Goal: Contribute content

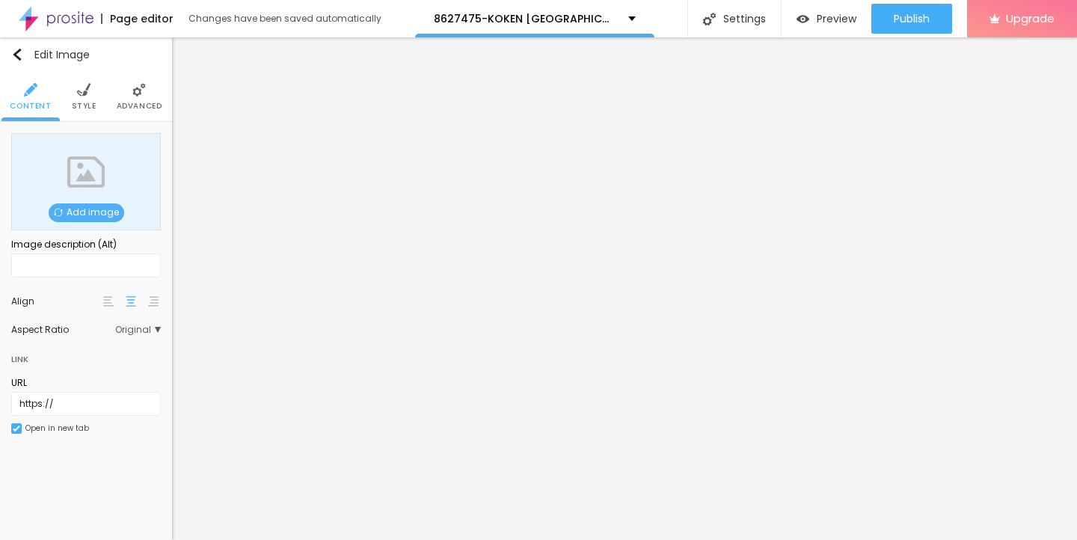
click at [73, 212] on span "Add image" at bounding box center [87, 213] width 76 height 19
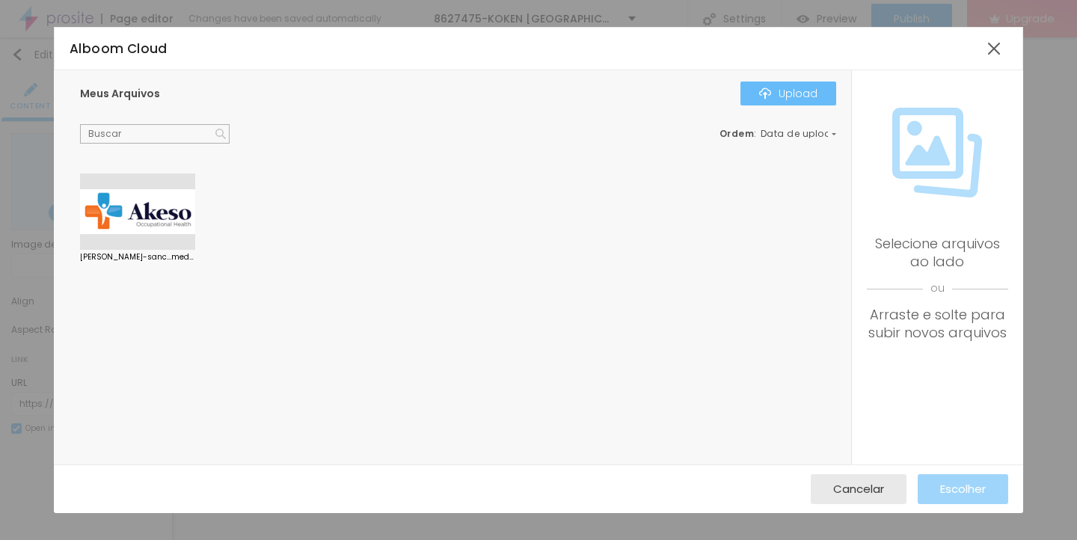
click at [801, 83] on button "Upload" at bounding box center [789, 94] width 96 height 24
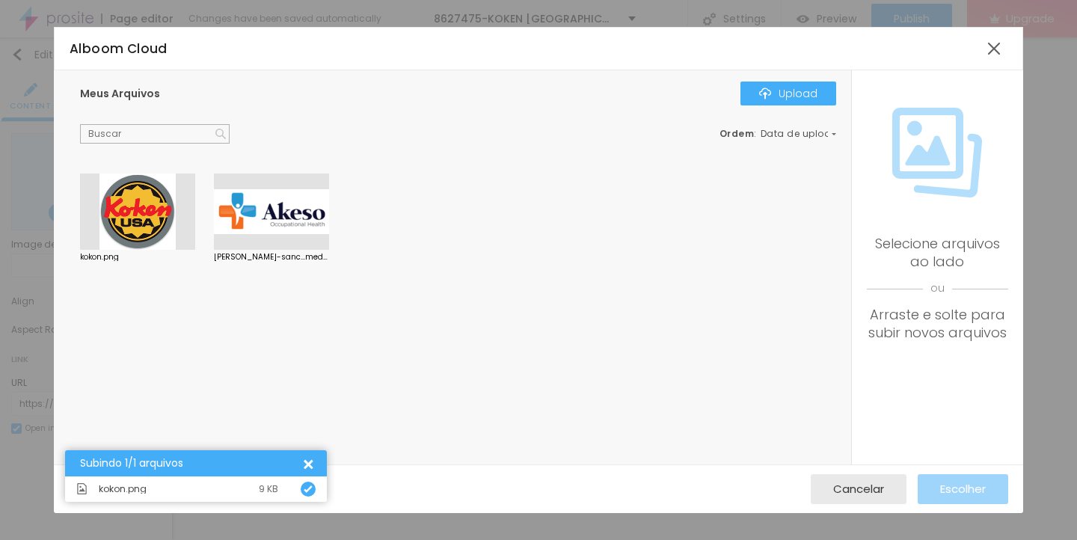
click at [140, 217] on div at bounding box center [137, 212] width 115 height 76
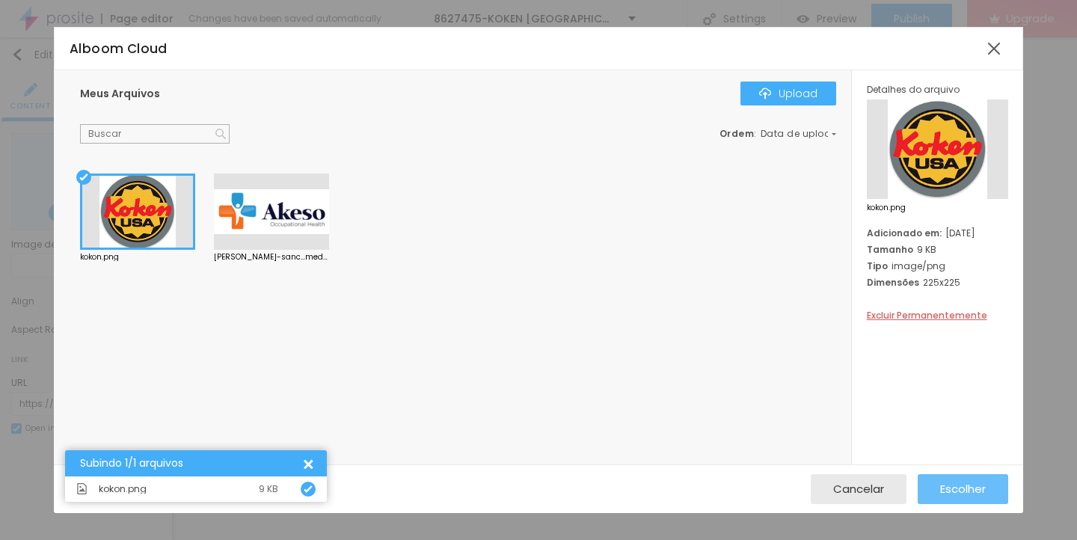
click at [944, 486] on span "Escolher" at bounding box center [963, 489] width 46 height 13
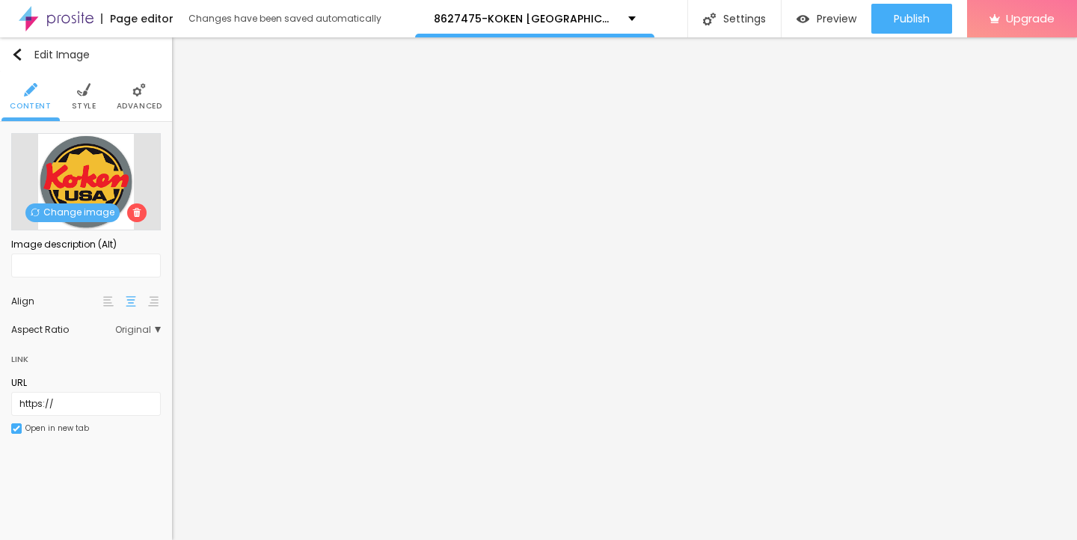
click at [82, 88] on img at bounding box center [83, 89] width 13 height 13
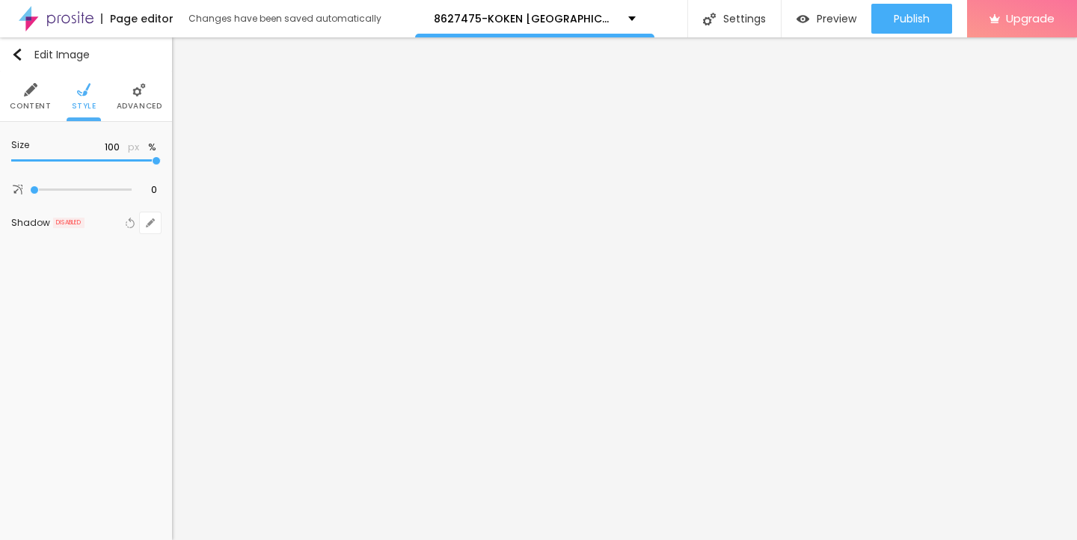
type input "90"
type input "80"
type input "60"
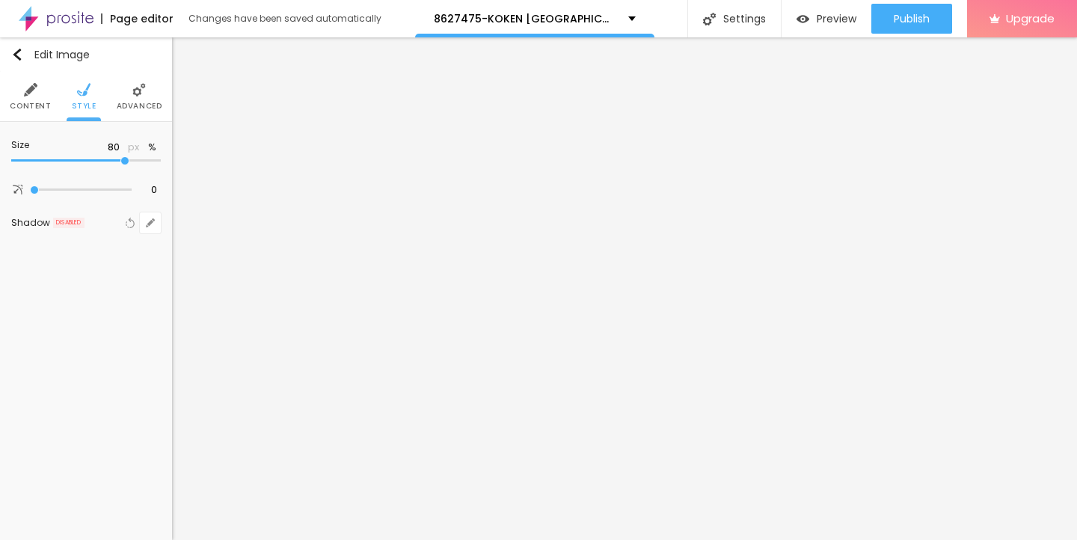
type input "60"
type input "50"
type input "35"
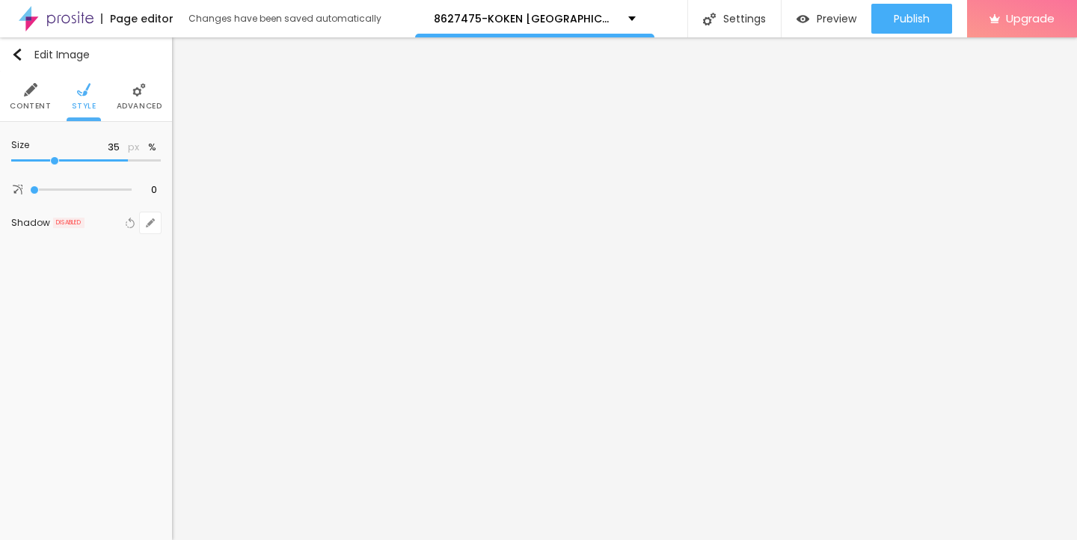
type input "30"
type input "20"
type input "10"
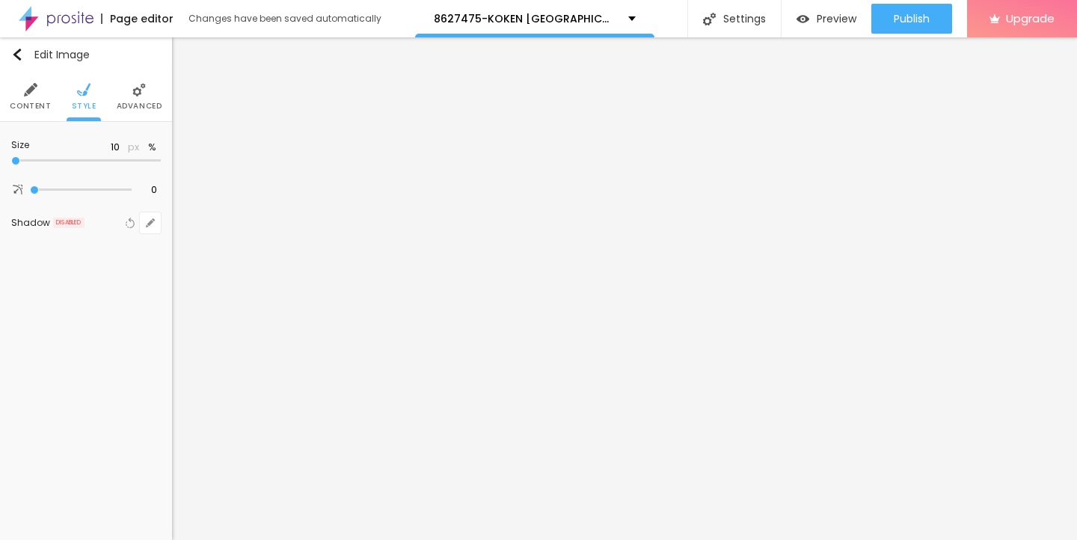
drag, startPoint x: 156, startPoint y: 160, endPoint x: 0, endPoint y: 159, distance: 156.4
type input "10"
click at [11, 159] on input "range" at bounding box center [86, 160] width 150 height 7
click at [16, 55] on img "button" at bounding box center [17, 55] width 12 height 12
click at [147, 147] on icon "button" at bounding box center [150, 151] width 9 height 9
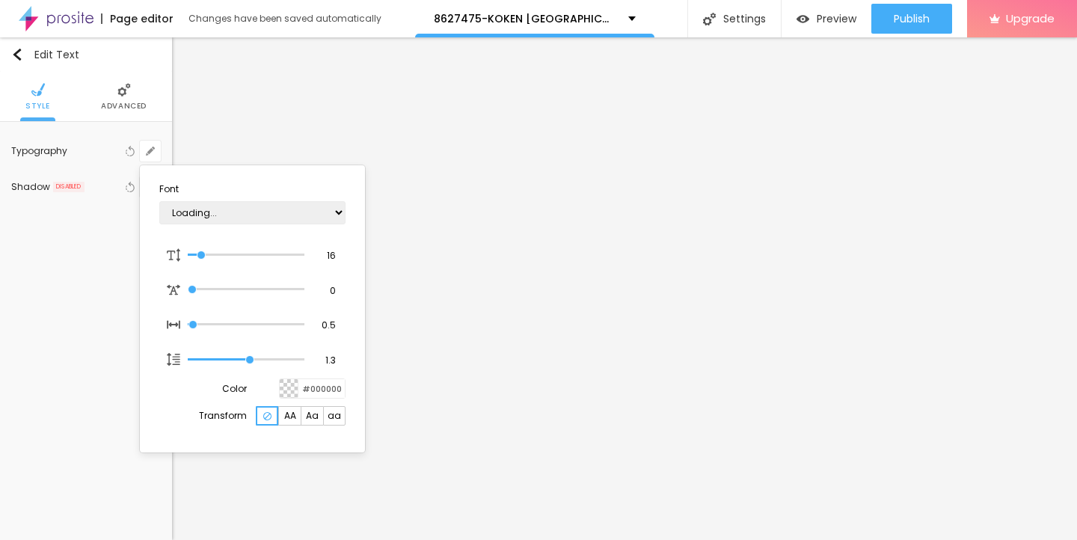
type input "1"
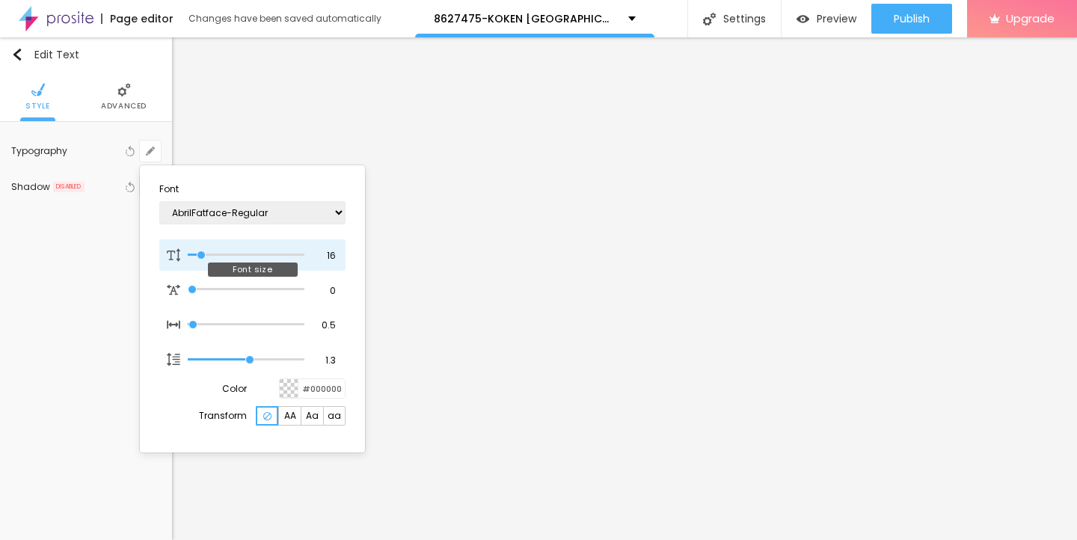
type input "16"
type input "1"
type input "18"
type input "1"
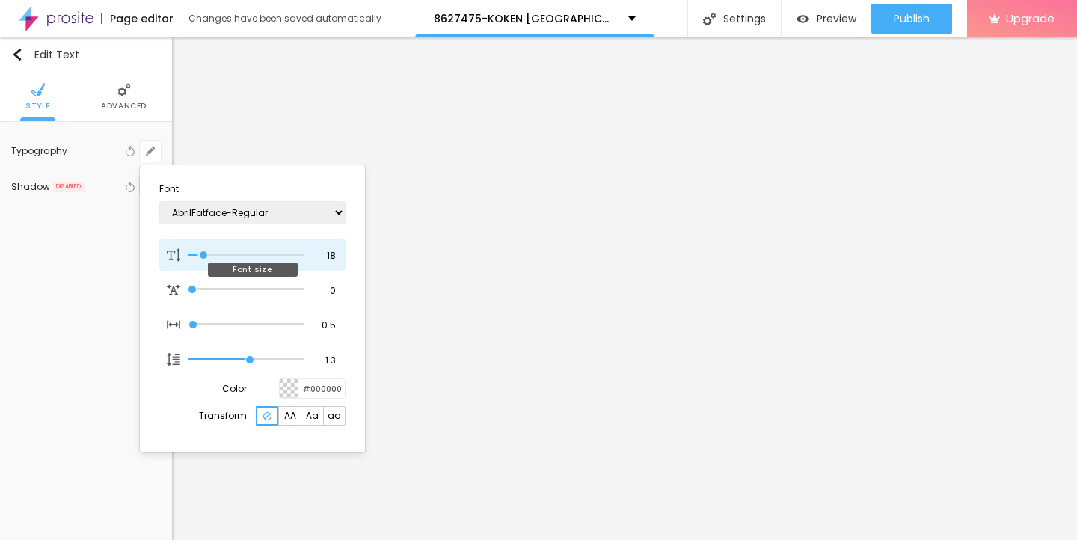
type input "20"
type input "1"
type input "22"
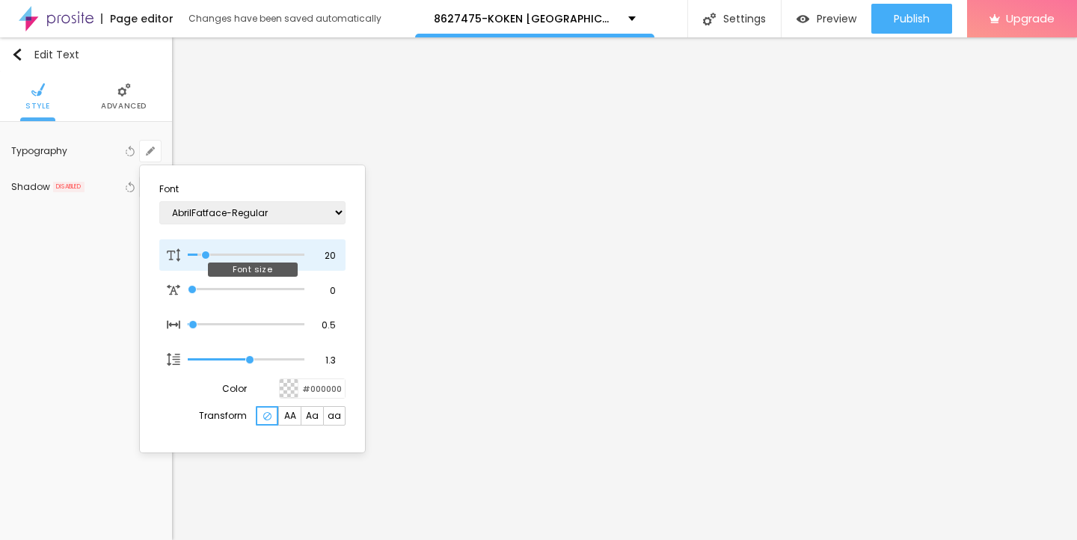
type input "1"
type input "23"
type input "1"
type input "24"
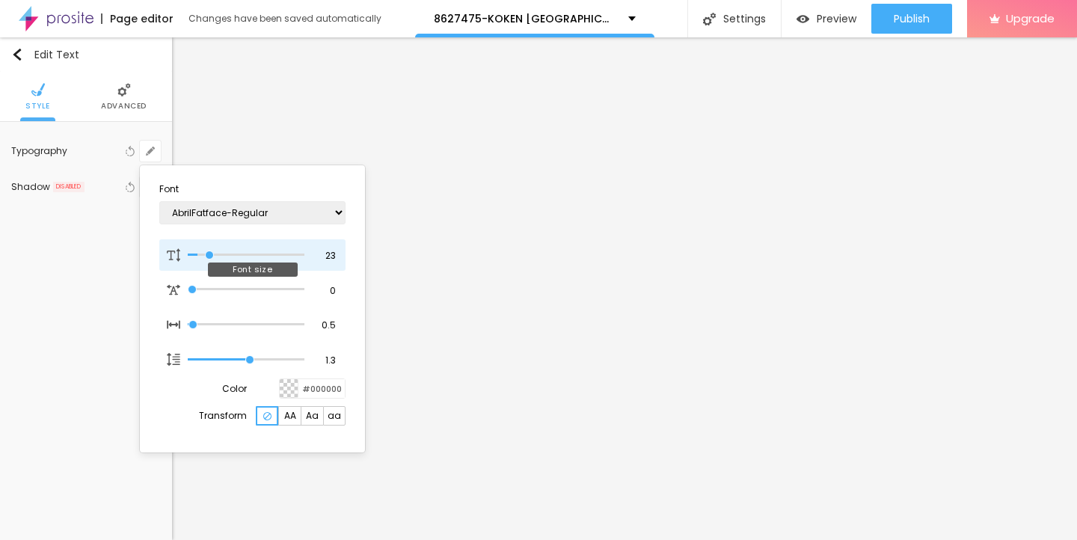
type input "24"
type input "1"
type input "25"
type input "1"
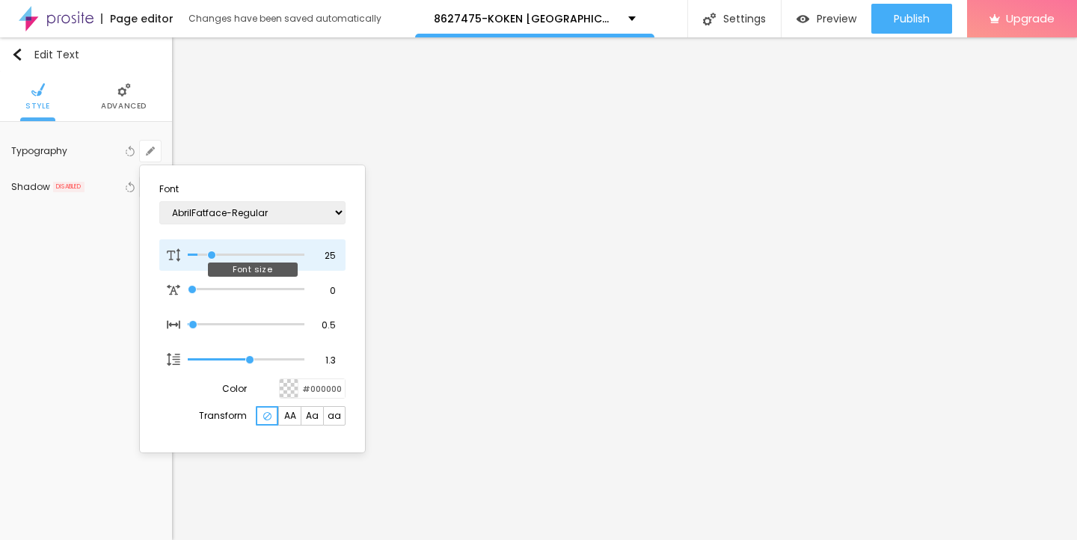
type input "26"
type input "1"
type input "27"
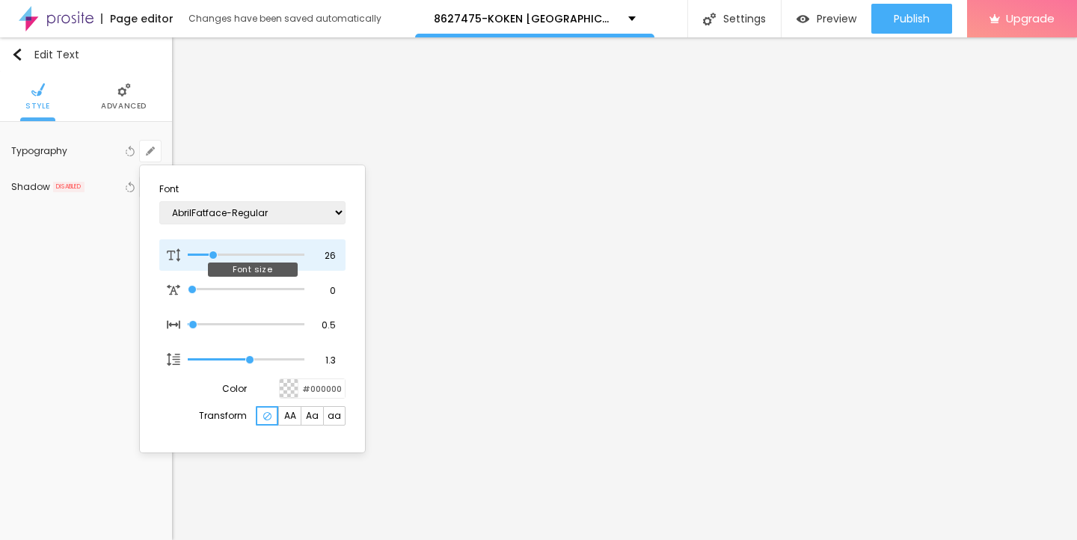
type input "1"
type input "28"
type input "1"
type input "29"
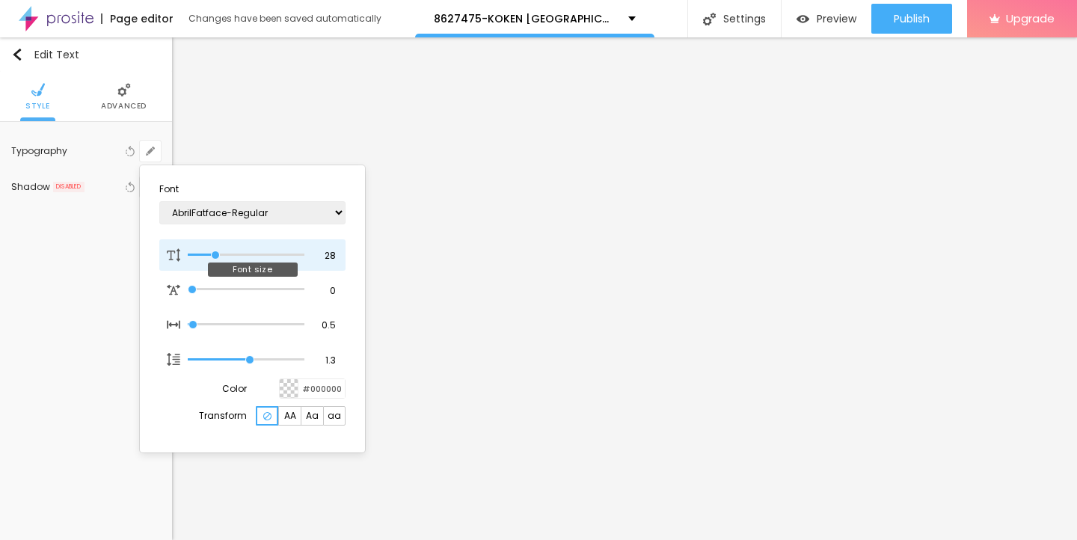
type input "29"
type input "1"
type input "28"
type input "1"
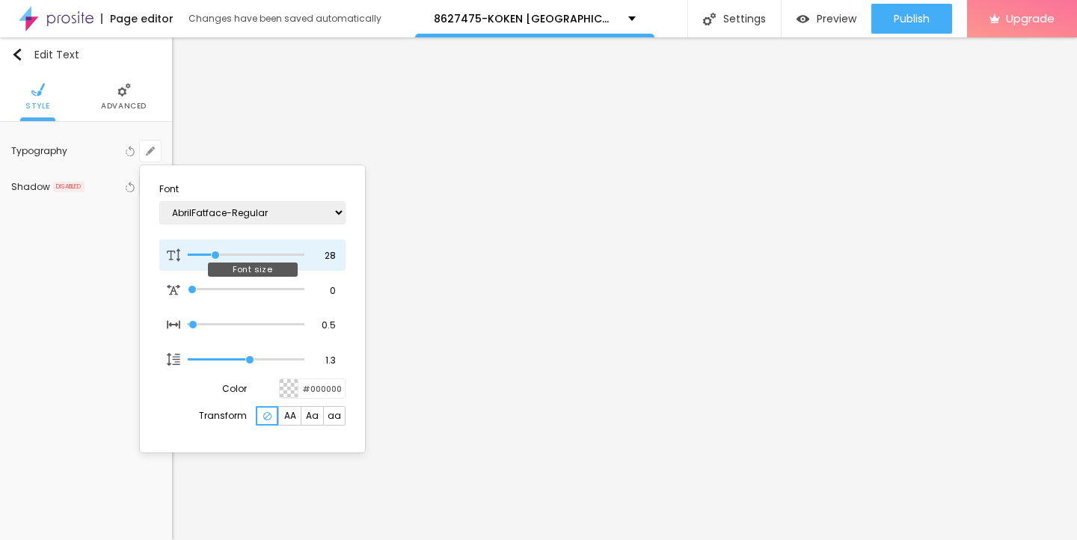
type input "27"
type input "1"
type input "26"
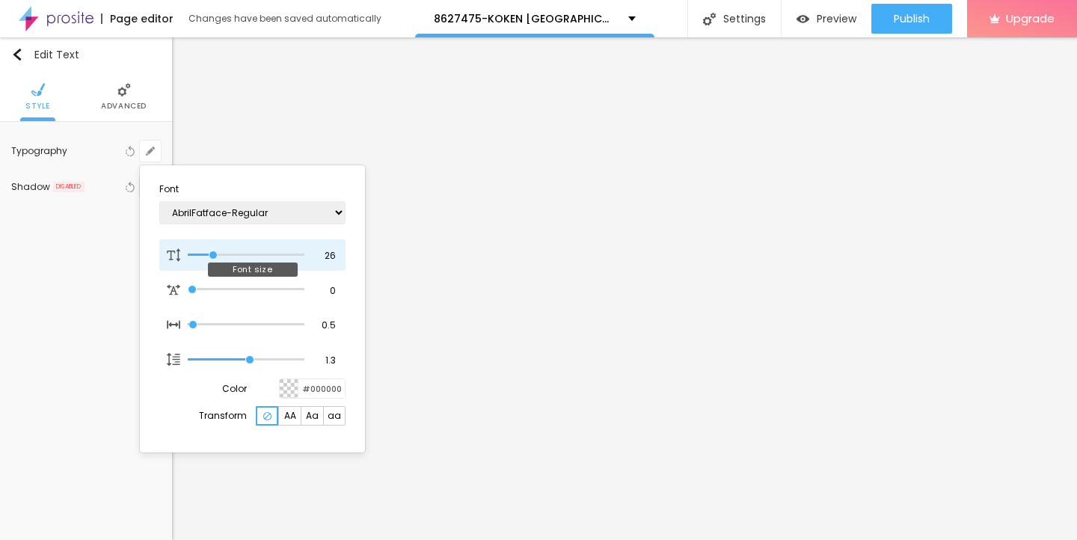
type input "1"
type input "25"
type input "1"
type input "24"
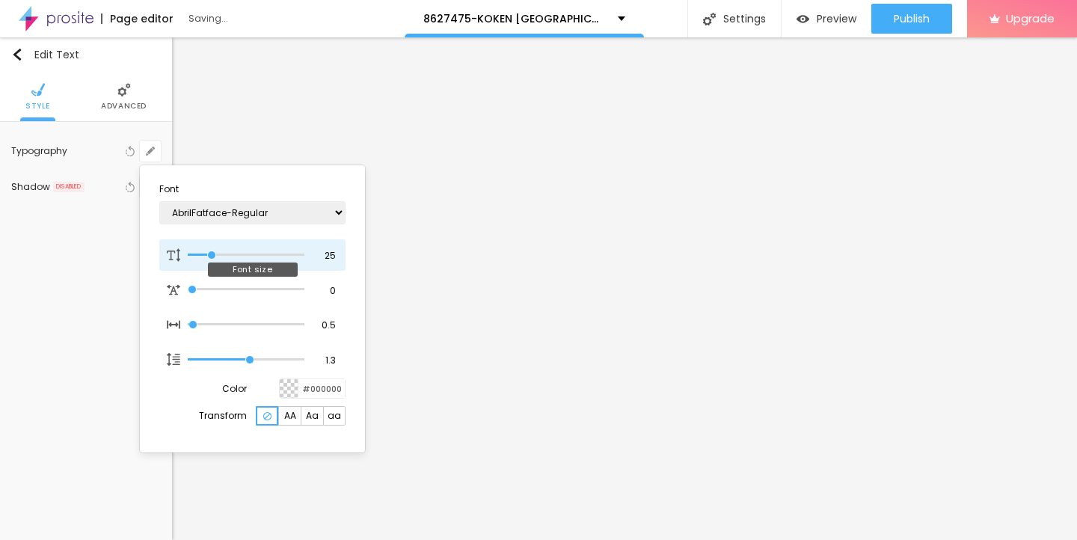
type input "24"
type input "1"
type input "25"
type input "1"
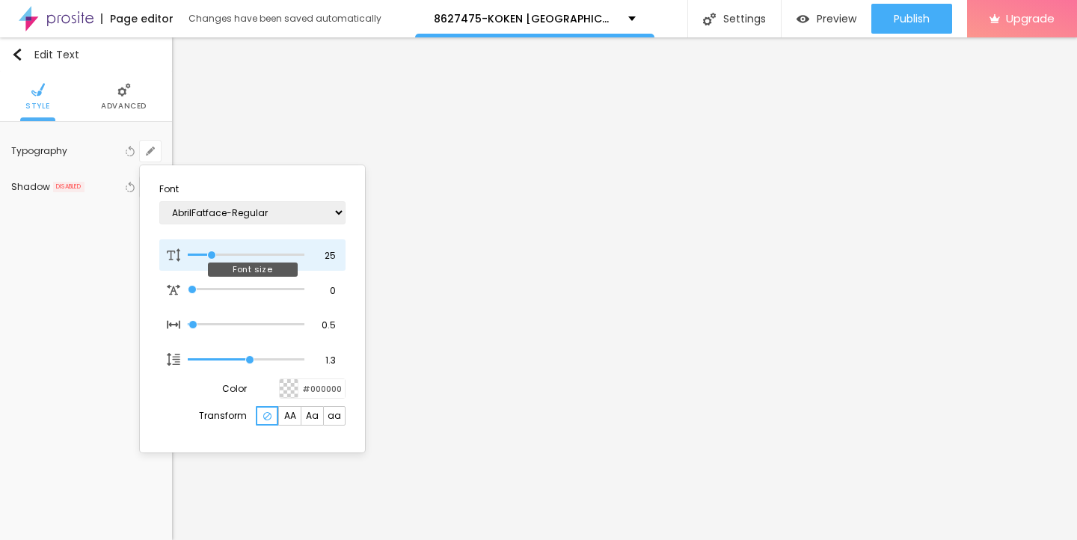
type input "26"
type input "1"
type input "27"
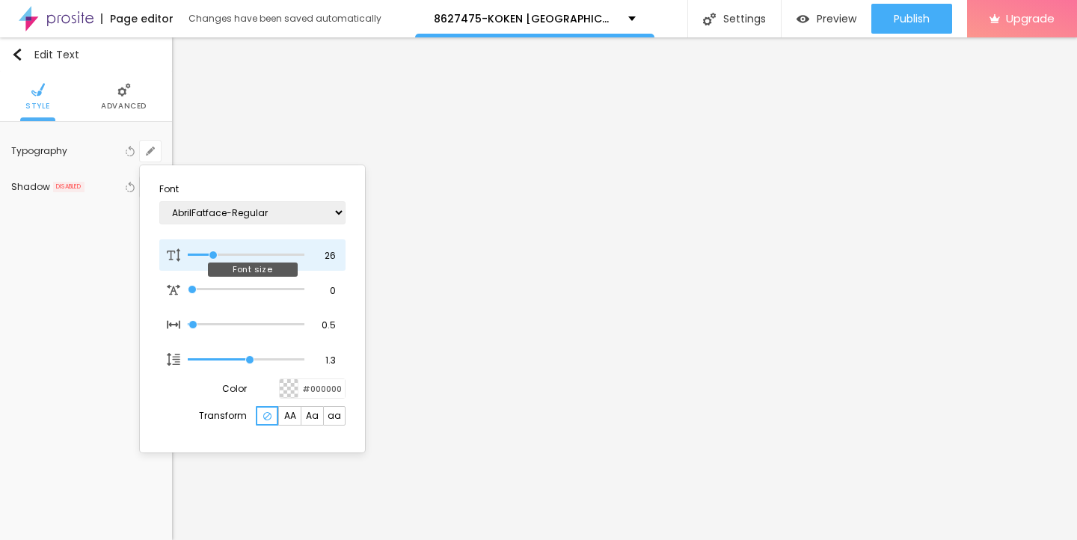
type input "1"
type input "26"
type input "1"
type input "25"
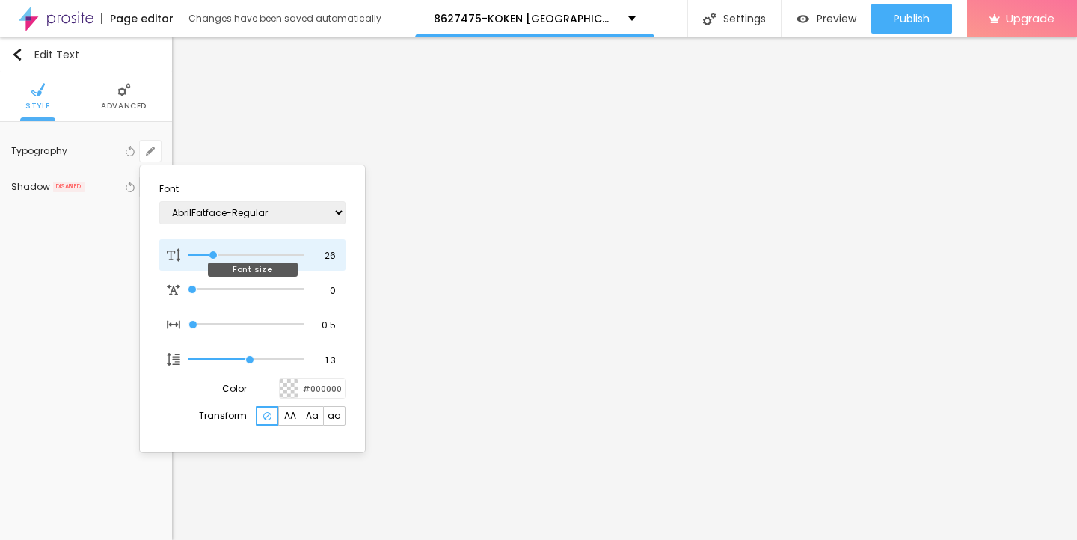
type input "25"
type input "1"
drag, startPoint x: 201, startPoint y: 253, endPoint x: 212, endPoint y: 252, distance: 10.5
type input "25"
click at [212, 252] on input "range" at bounding box center [246, 254] width 117 height 7
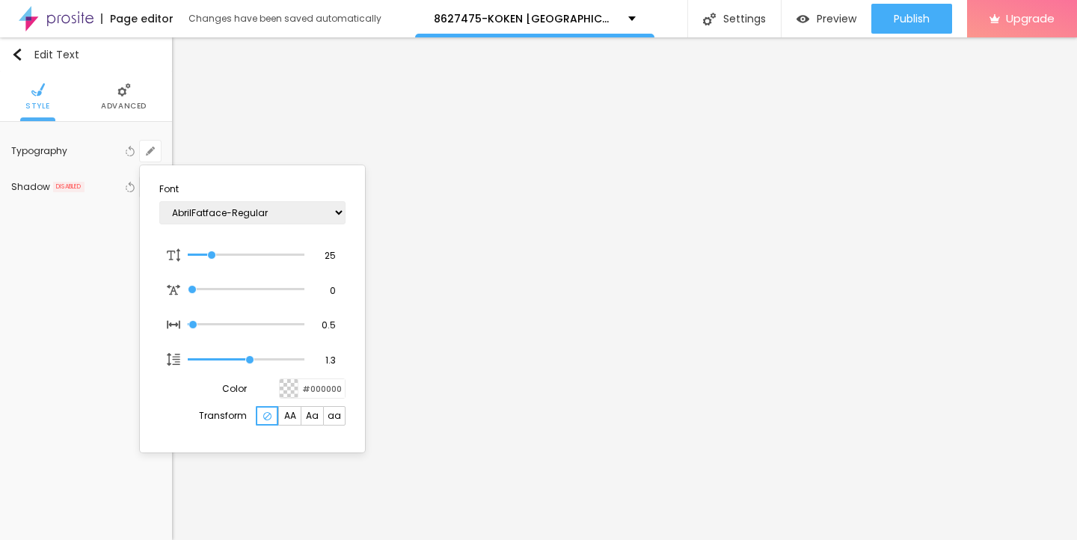
type input "1"
click at [441, 385] on div at bounding box center [538, 270] width 1077 height 540
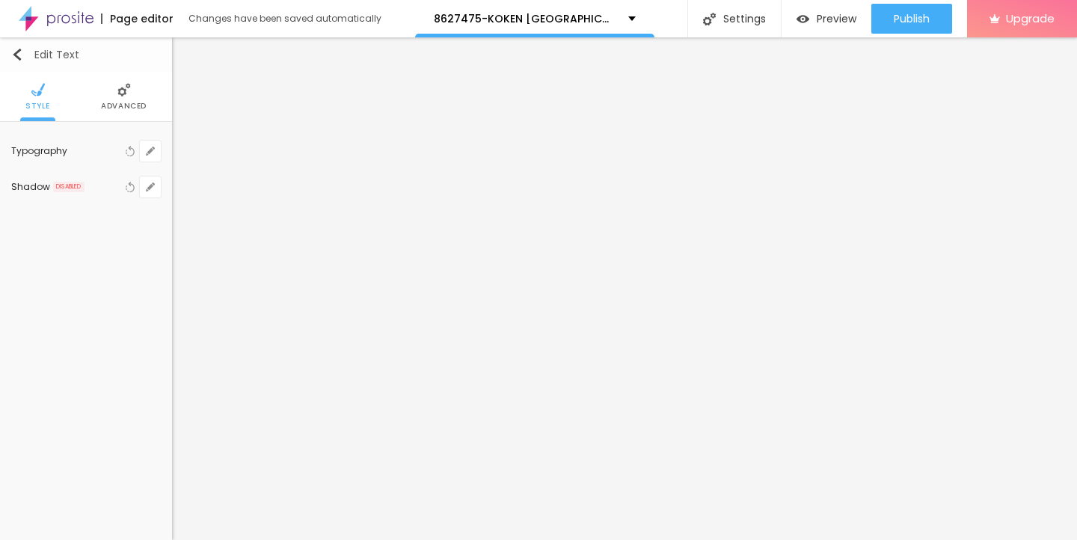
click at [16, 55] on img "button" at bounding box center [17, 55] width 12 height 12
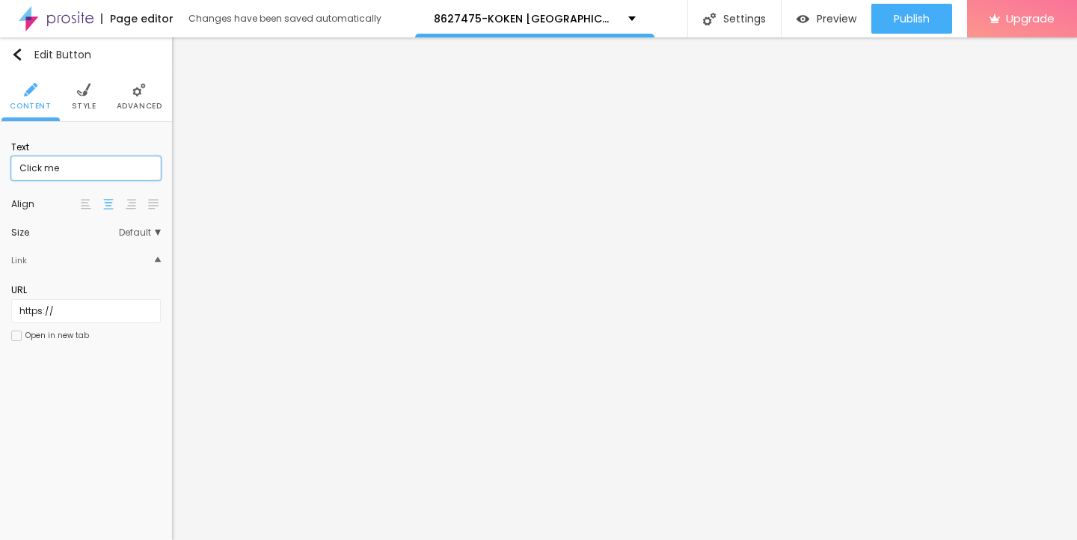
drag, startPoint x: 78, startPoint y: 174, endPoint x: 3, endPoint y: 171, distance: 74.9
click at [3, 171] on div "Text Click me Align Size Default Small Default Big Link URL https:// Open in ne…" at bounding box center [86, 246] width 172 height 248
paste input "→ VIEW DOCUMENT HERE"
type input "→ VIEW DOCUMENT HERE"
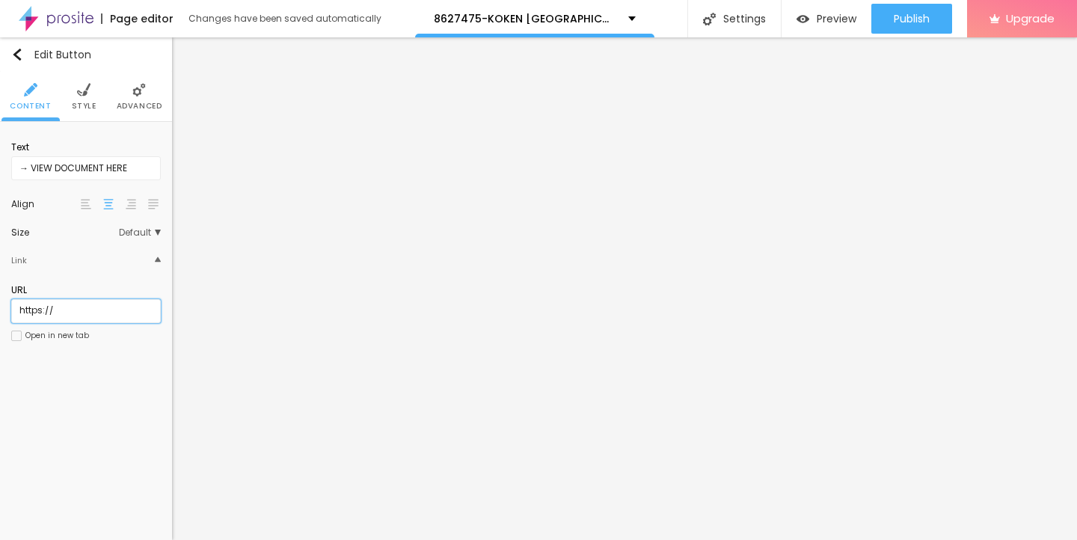
drag, startPoint x: 64, startPoint y: 312, endPoint x: 2, endPoint y: 311, distance: 62.1
click at [2, 311] on div "Text → VIEW DOCUMENT HERE Align Size Default Small Default Big Link URL https:/…" at bounding box center [86, 246] width 172 height 248
paste input "[DOMAIN_NAME]"
type input "[URL][DOMAIN_NAME]"
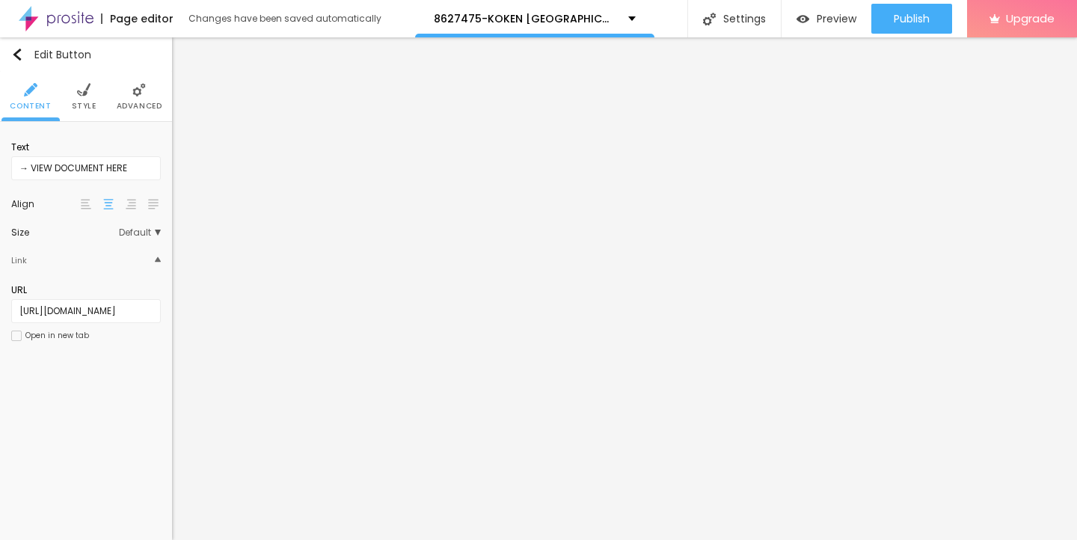
click at [85, 93] on img at bounding box center [83, 89] width 13 height 13
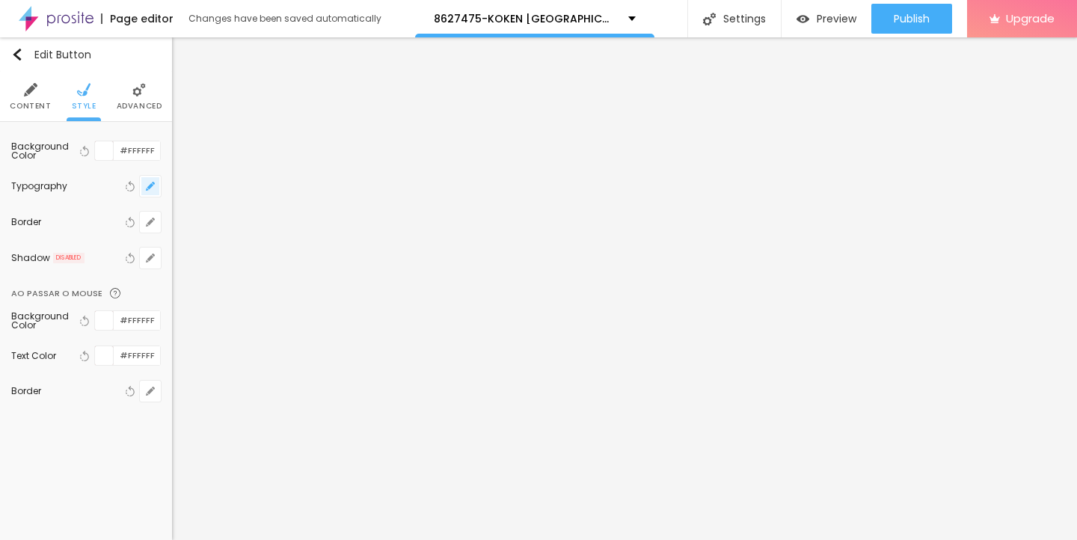
click at [151, 189] on icon "button" at bounding box center [150, 186] width 9 height 9
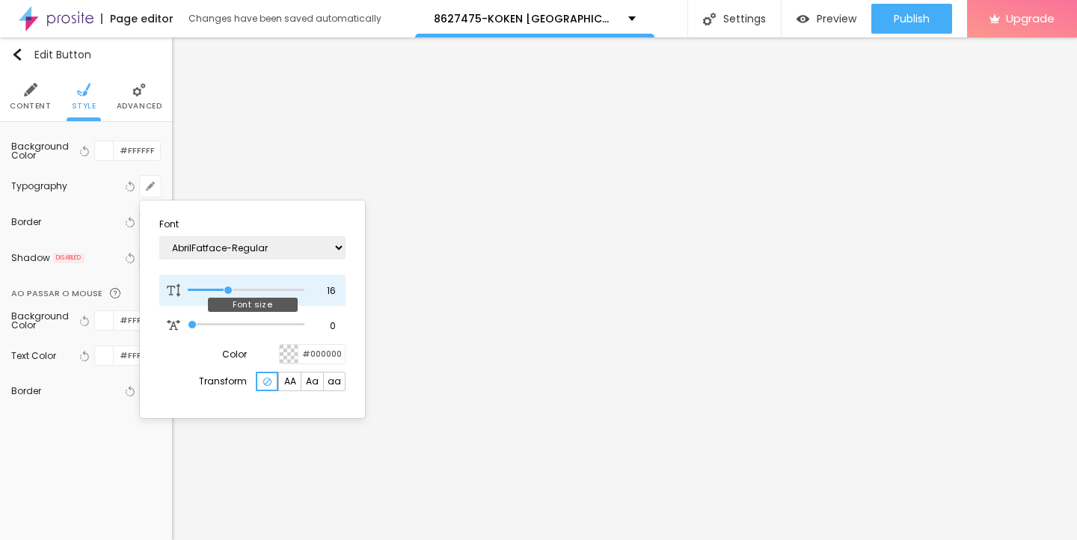
type input "17"
type input "18"
type input "19"
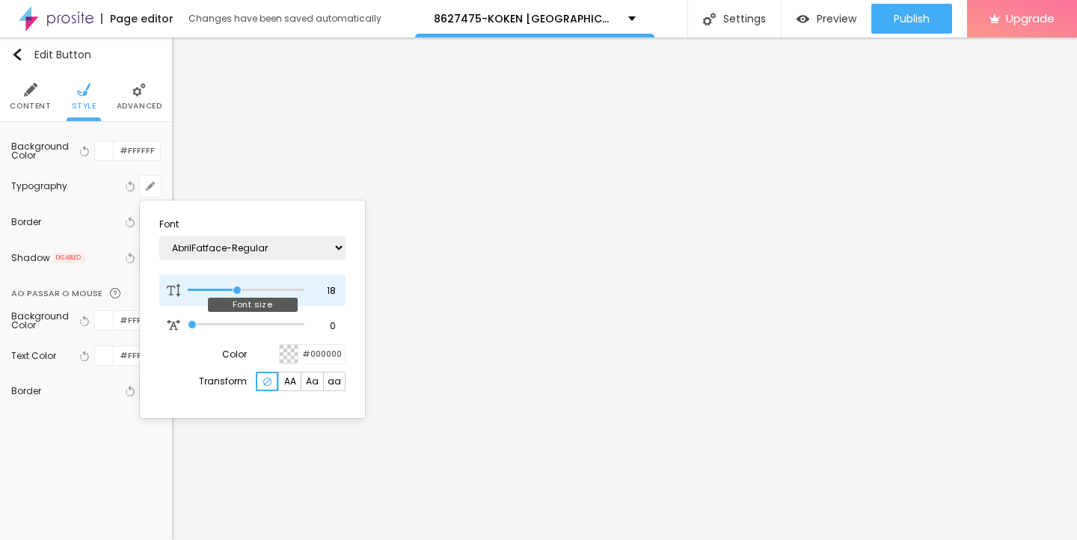
type input "19"
type input "20"
type input "21"
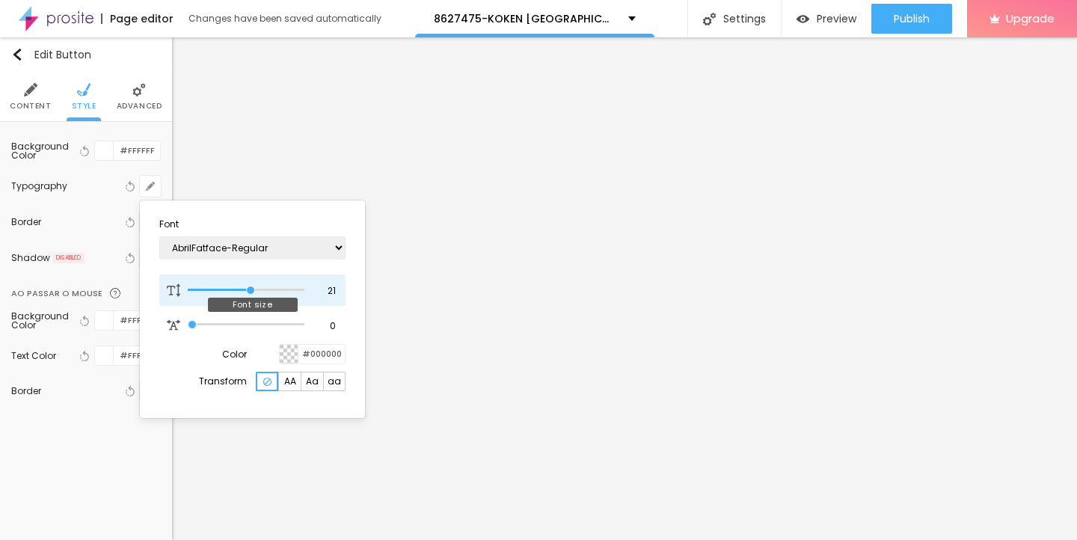
type input "22"
drag, startPoint x: 229, startPoint y: 288, endPoint x: 254, endPoint y: 288, distance: 24.7
type input "22"
click at [254, 288] on input "range" at bounding box center [246, 290] width 117 height 7
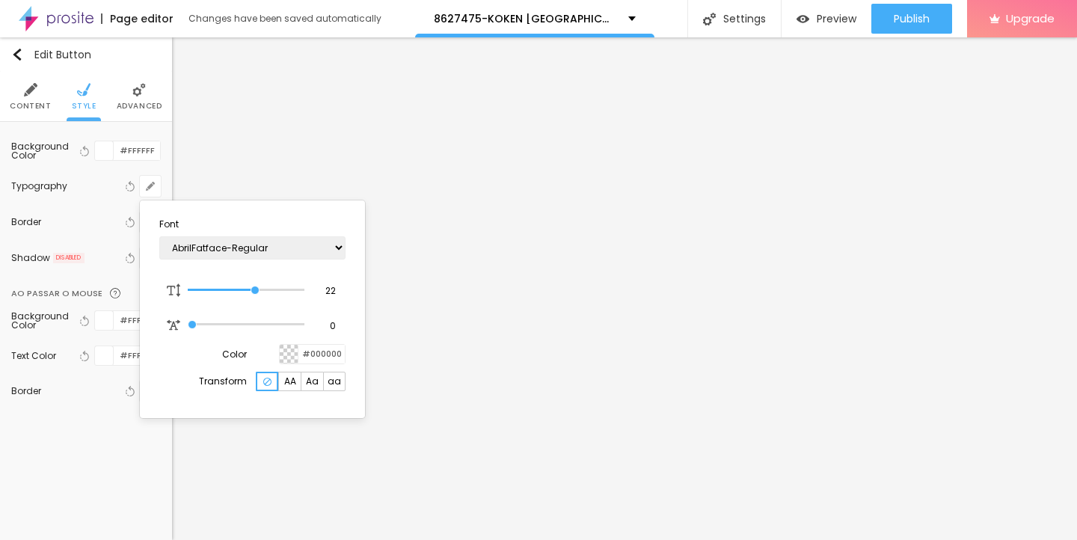
click at [506, 457] on div at bounding box center [538, 270] width 1077 height 540
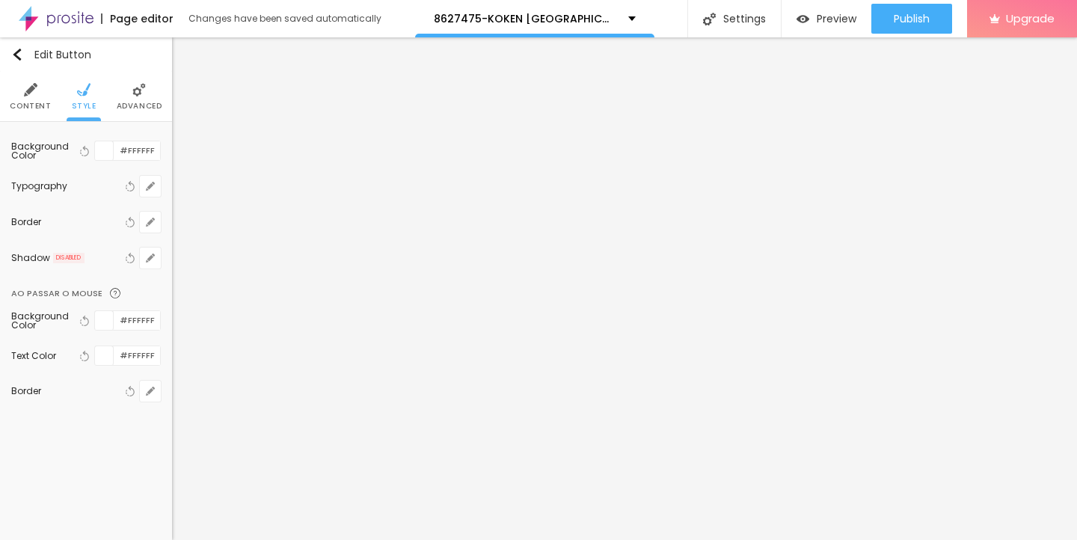
click at [34, 106] on span "Content" at bounding box center [30, 105] width 41 height 7
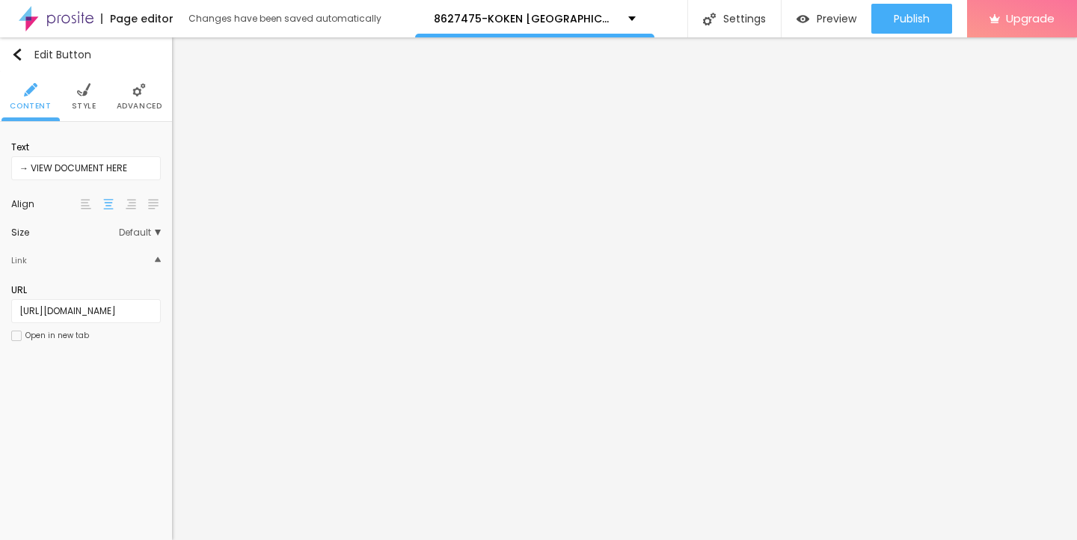
click at [73, 96] on li "Style" at bounding box center [84, 96] width 25 height 49
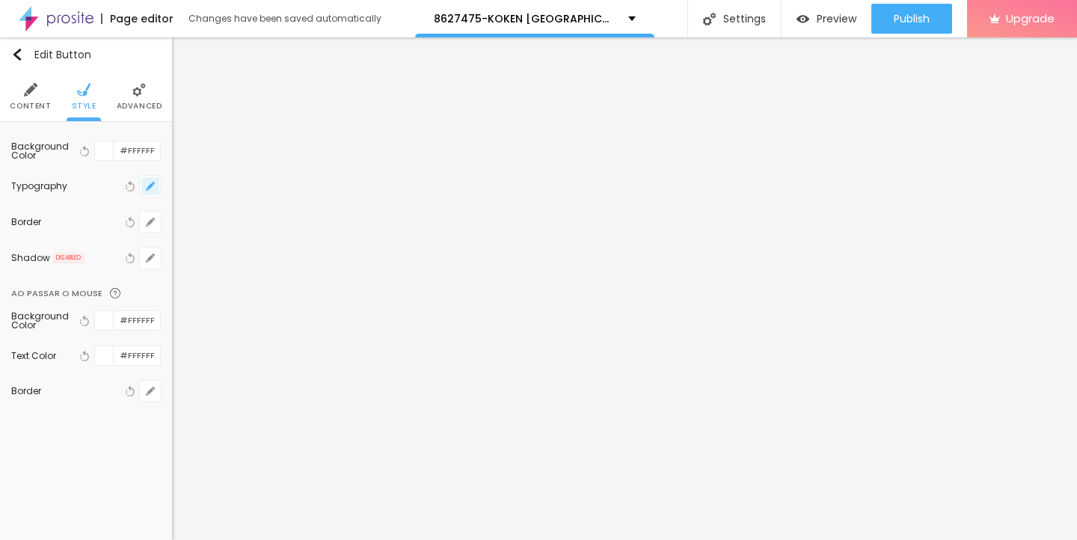
click at [147, 186] on icon "button" at bounding box center [150, 186] width 9 height 9
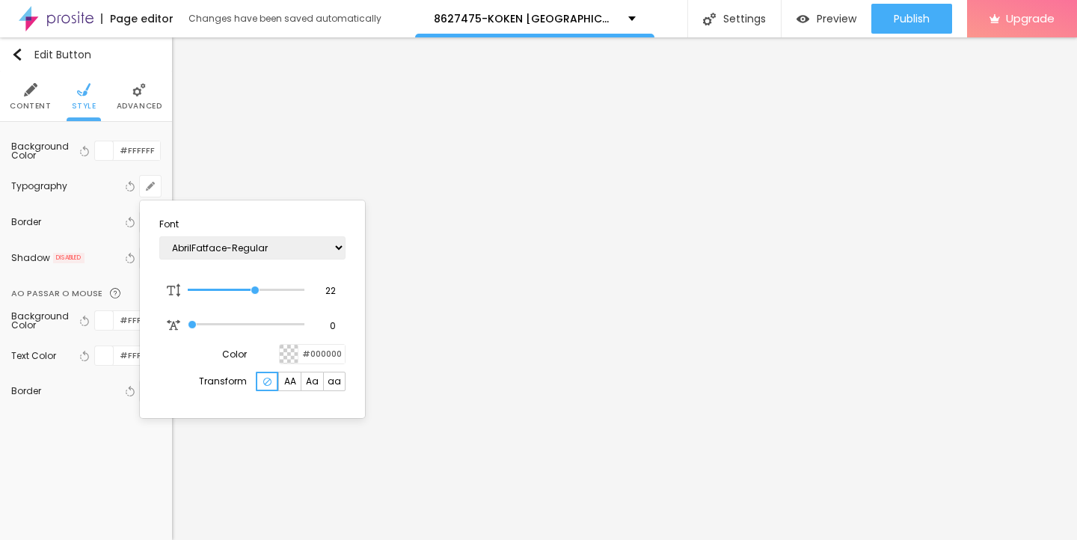
click at [466, 436] on div at bounding box center [538, 270] width 1077 height 540
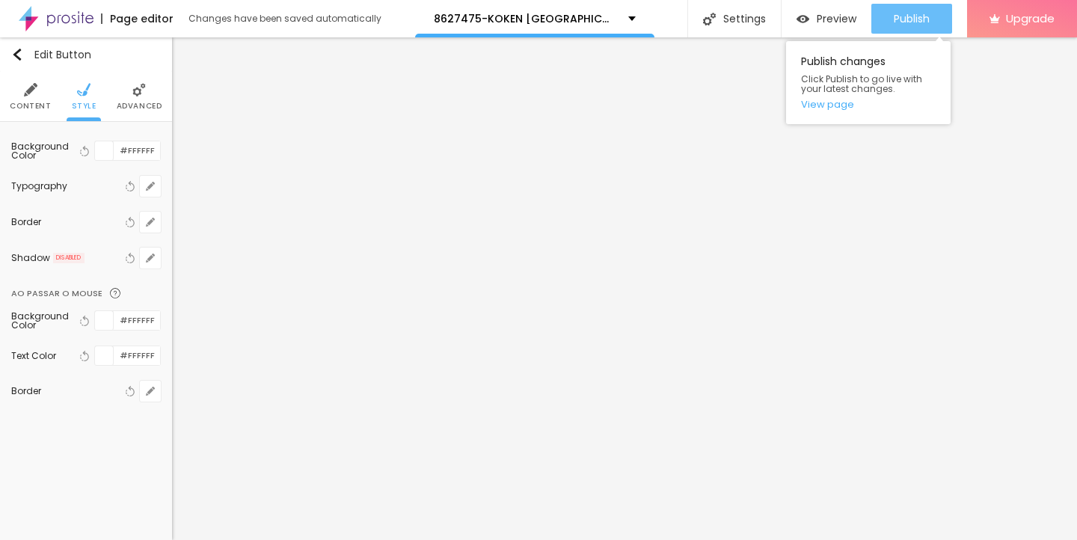
click at [902, 27] on div "Publish" at bounding box center [912, 19] width 36 height 30
